Goal: Contribute content: Add original content to the website for others to see

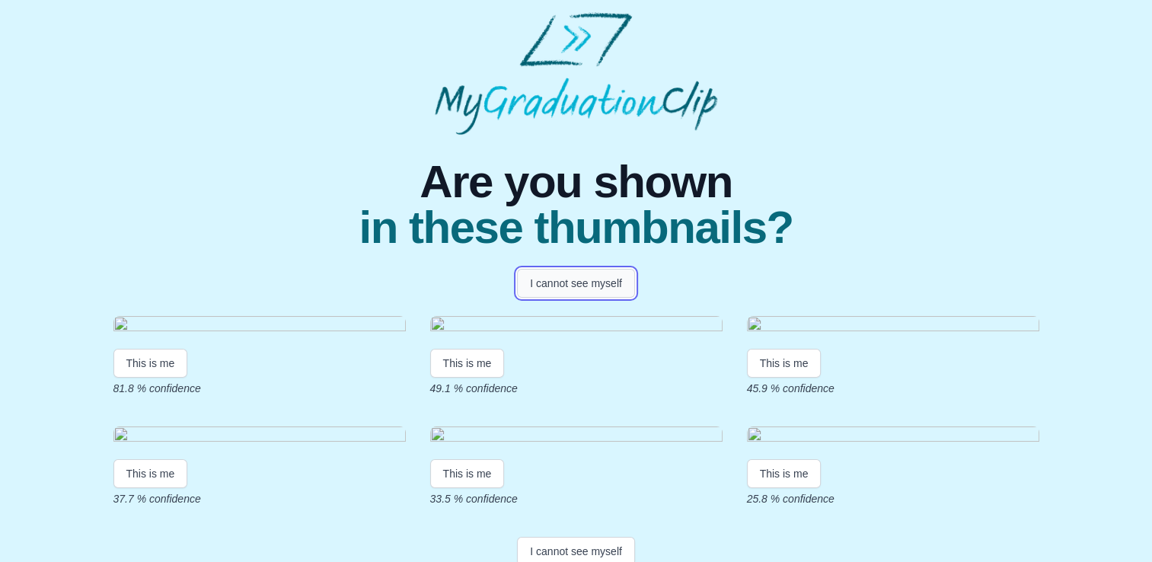
click at [553, 285] on button "I cannot see myself" at bounding box center [576, 283] width 118 height 29
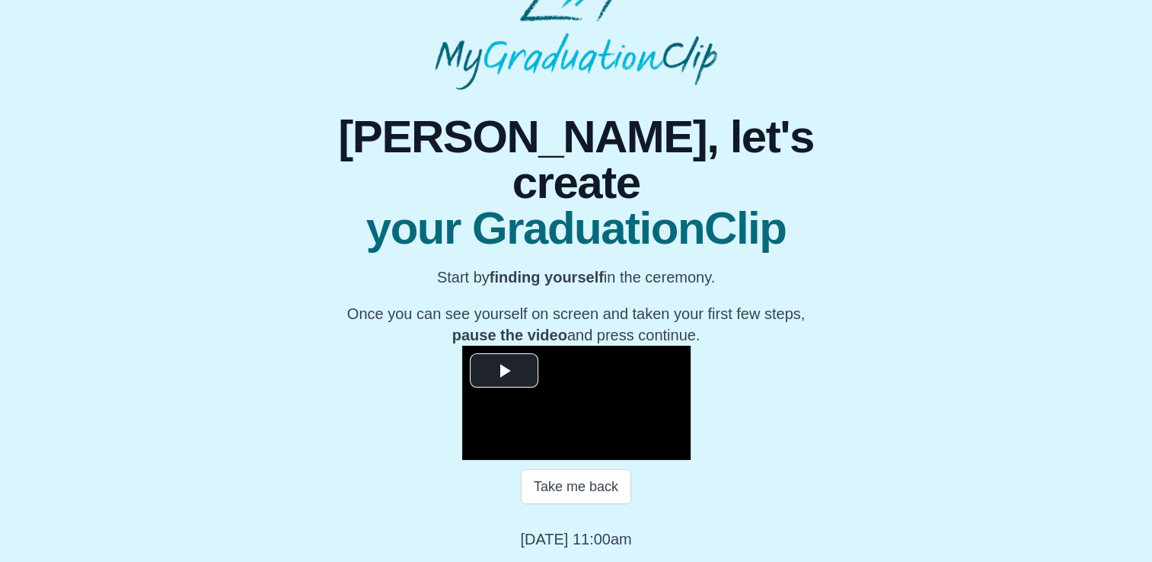
scroll to position [180, 0]
click at [504, 371] on span "Video Player" at bounding box center [504, 371] width 0 height 0
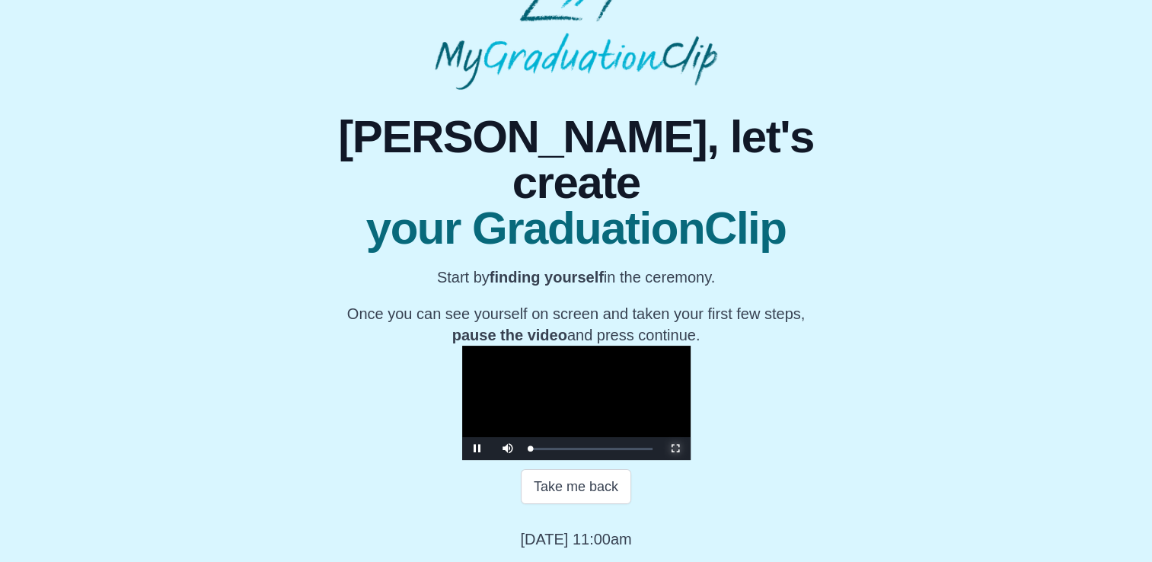
click at [675, 448] on span "Video Player" at bounding box center [675, 448] width 0 height 0
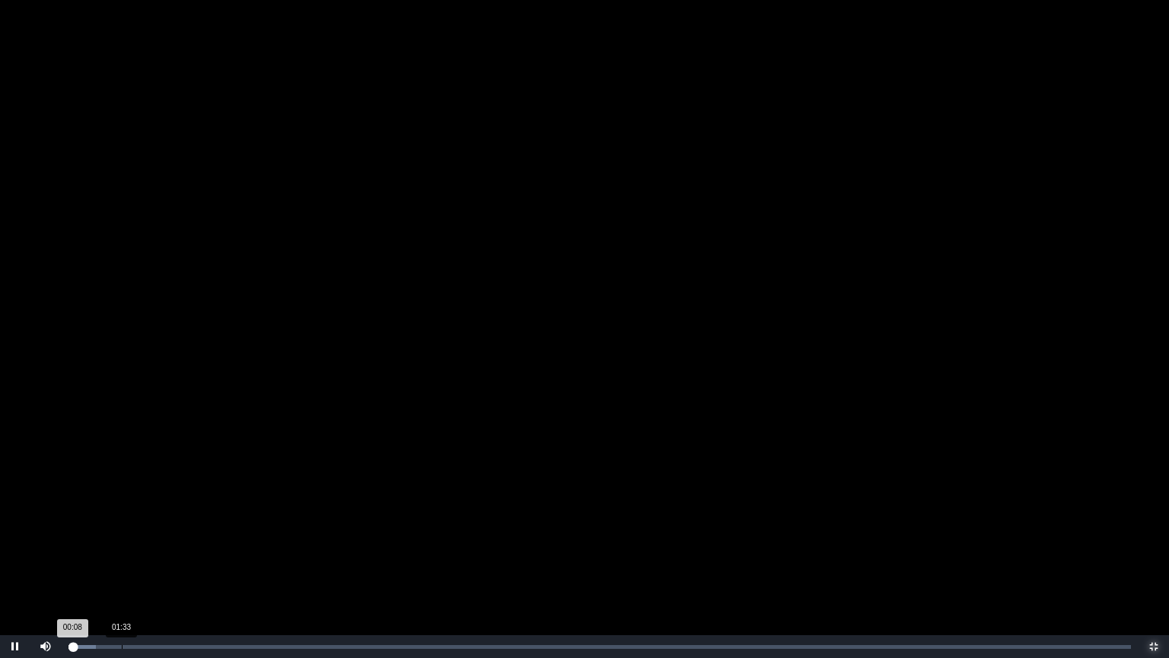
click at [122, 561] on div "01:33" at bounding box center [122, 647] width 1 height 4
click at [164, 561] on div "02:46" at bounding box center [164, 647] width 1 height 4
click at [186, 561] on div "Loaded : 0% 03:25 03:25 Progress : 0%" at bounding box center [600, 647] width 1063 height 4
click at [173, 561] on div "Loaded : 0% 03:03 03:30 Progress : 0%" at bounding box center [600, 647] width 1063 height 4
click at [204, 561] on div "Loaded : 0% 03:57 03:57 Progress : 0%" at bounding box center [600, 647] width 1063 height 4
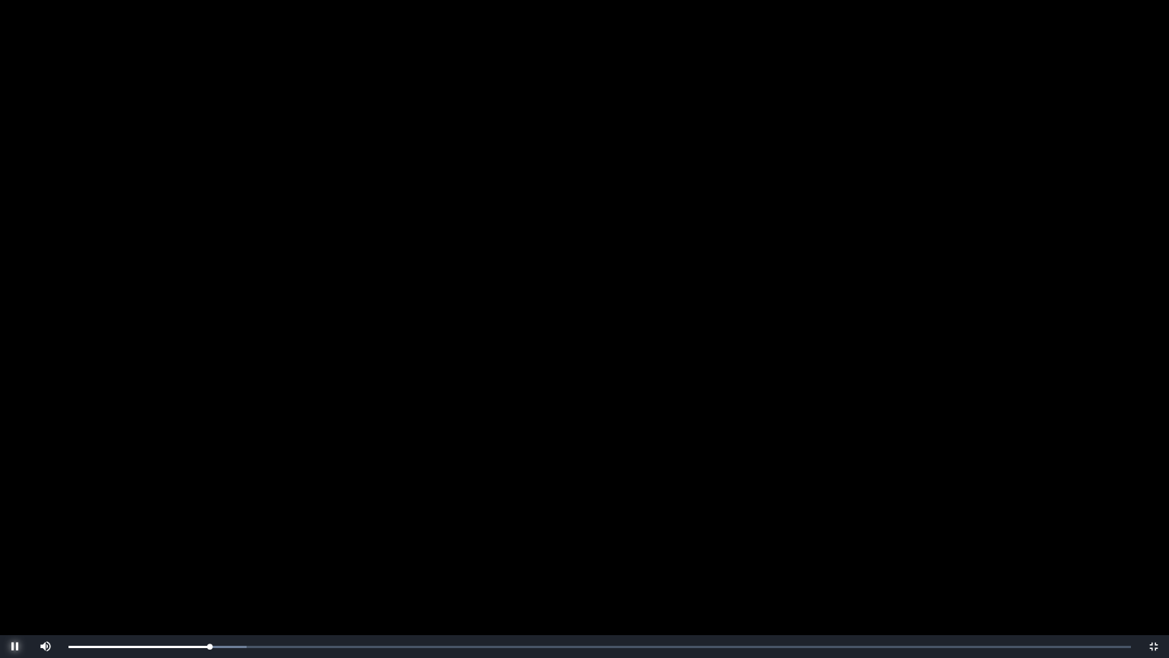
click at [15, 561] on span "Video Player" at bounding box center [15, 646] width 0 height 0
click at [1154, 561] on span "Video Player" at bounding box center [1154, 646] width 0 height 0
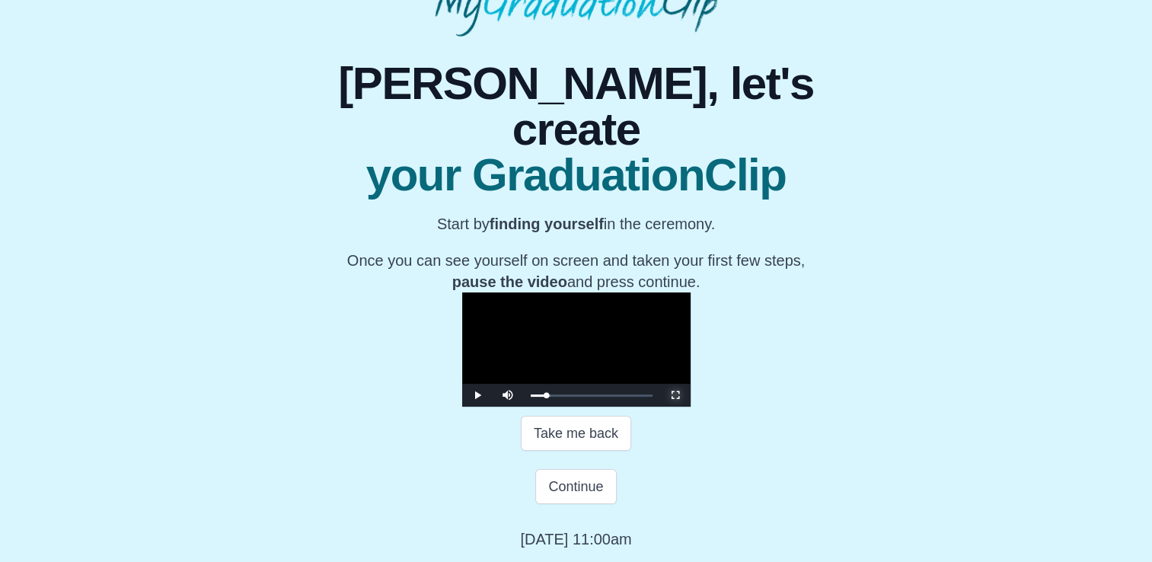
scroll to position [250, 0]
click at [562, 500] on button "Continue" at bounding box center [575, 486] width 81 height 35
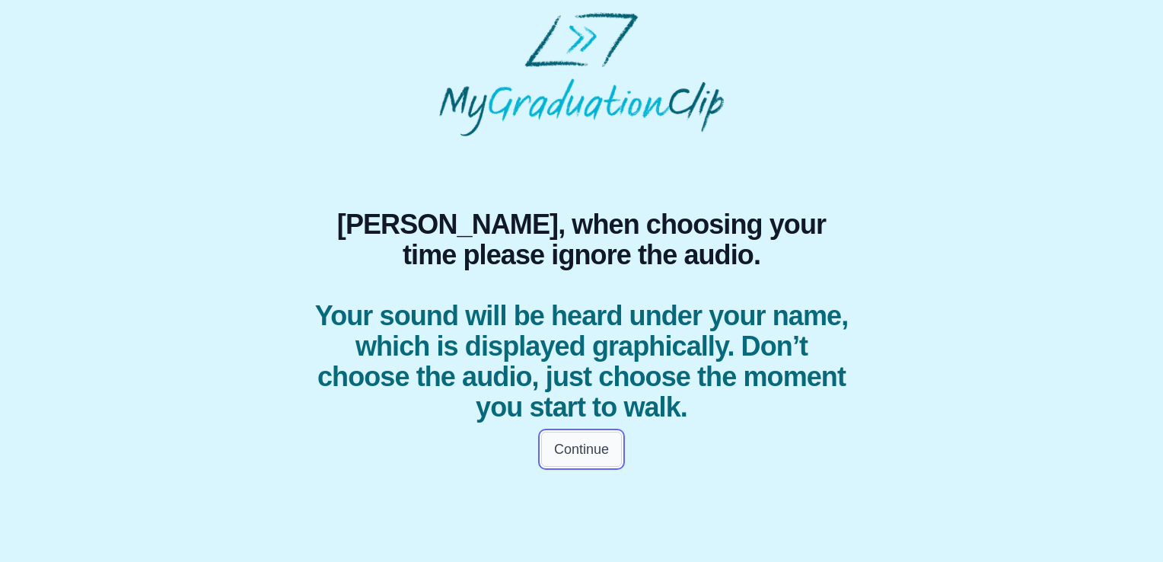
click at [560, 446] on button "Continue" at bounding box center [581, 449] width 81 height 35
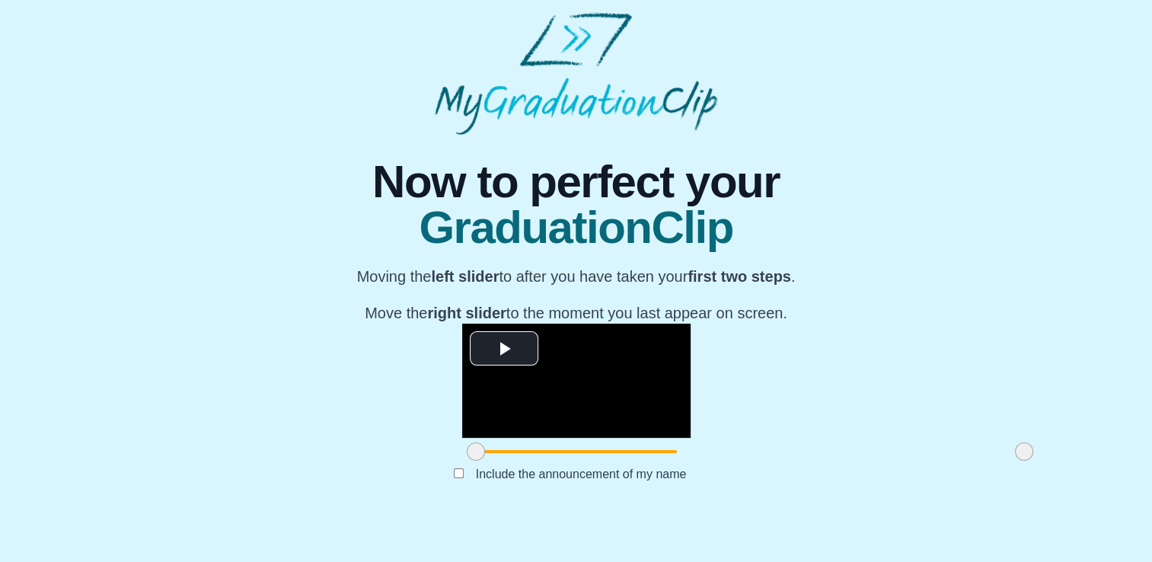
scroll to position [172, 0]
click at [504, 349] on span "Video Player" at bounding box center [504, 349] width 0 height 0
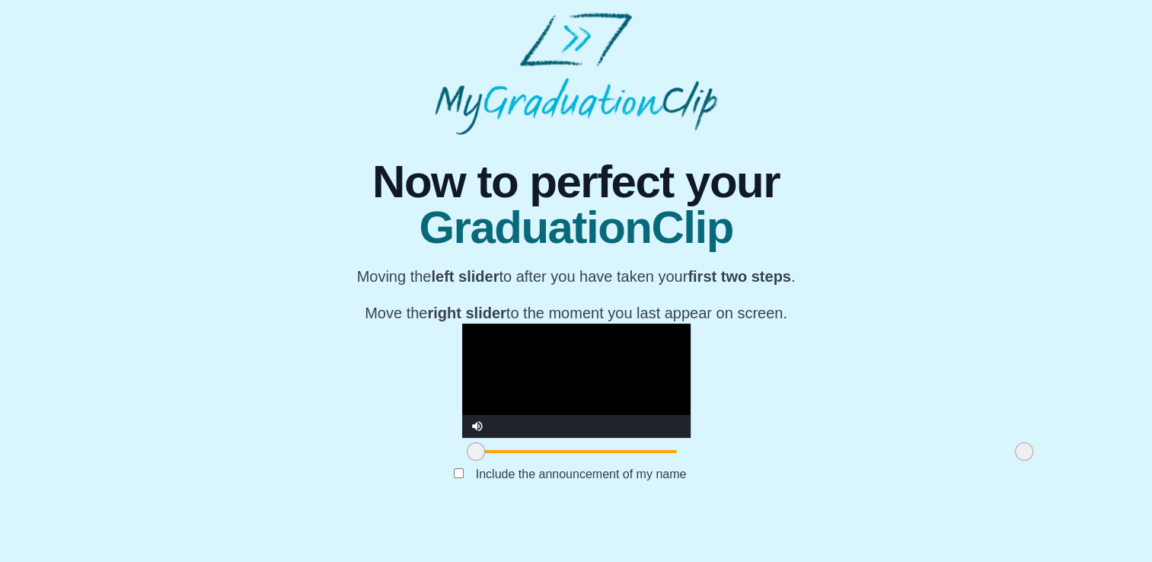
click at [480, 335] on video "Video Player" at bounding box center [576, 381] width 228 height 114
drag, startPoint x: 303, startPoint y: 494, endPoint x: 464, endPoint y: 507, distance: 161.9
click at [464, 507] on div "**********" at bounding box center [576, 324] width 576 height 378
drag, startPoint x: 850, startPoint y: 489, endPoint x: 704, endPoint y: 504, distance: 146.1
click at [704, 504] on div "**********" at bounding box center [576, 324] width 576 height 378
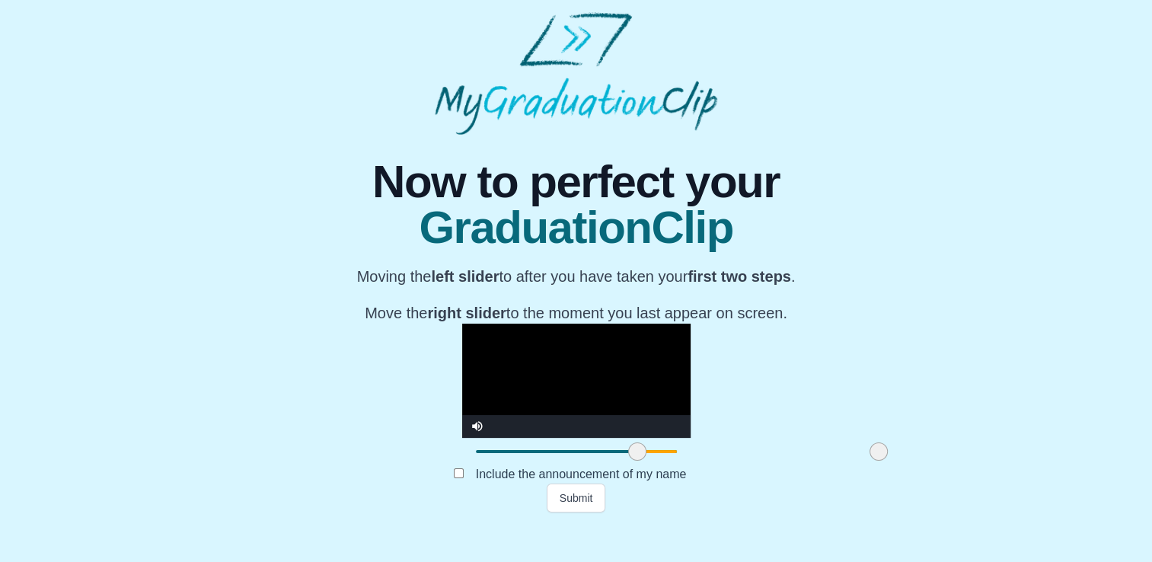
click at [563, 524] on body "**********" at bounding box center [576, 262] width 1152 height 524
click at [563, 512] on button "Submit" at bounding box center [576, 497] width 59 height 29
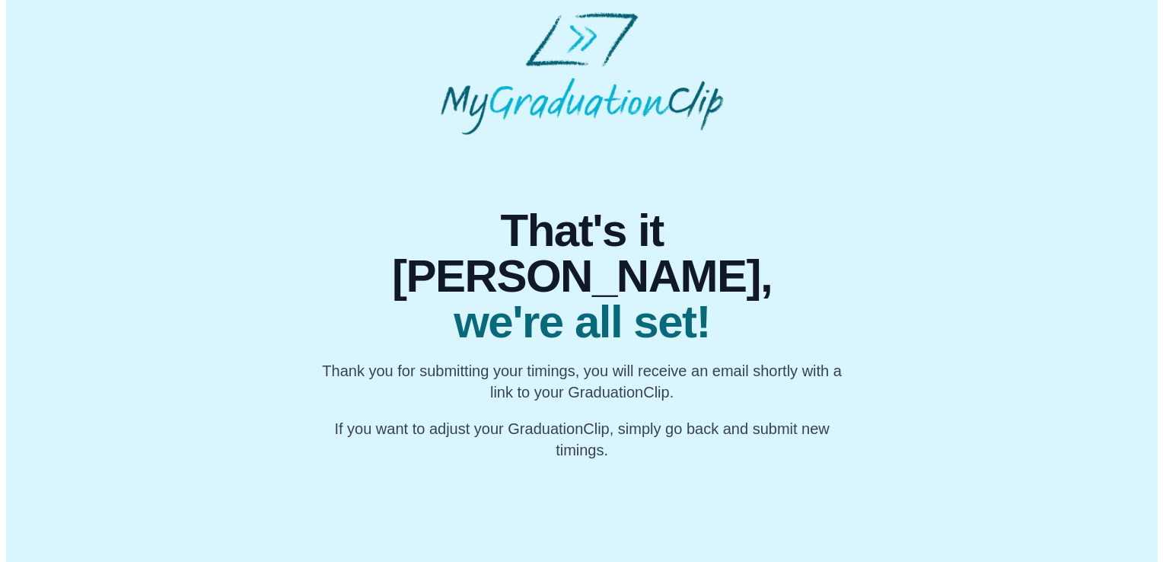
scroll to position [0, 0]
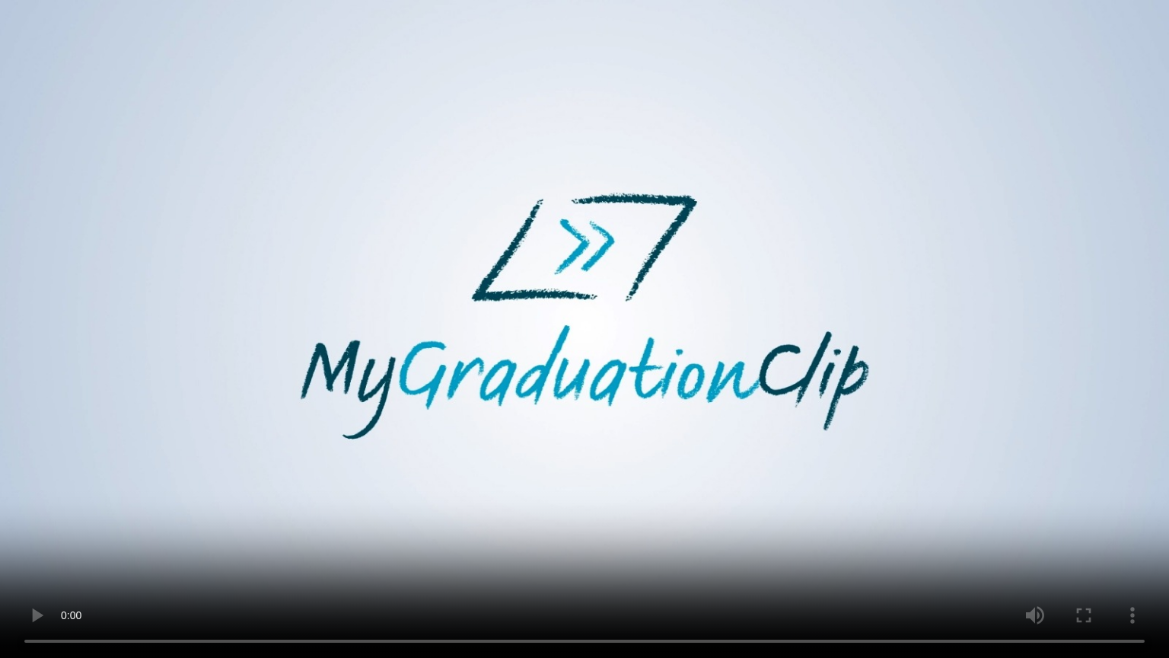
click at [0, 561] on video at bounding box center [584, 329] width 1169 height 658
